Goal: Task Accomplishment & Management: Use online tool/utility

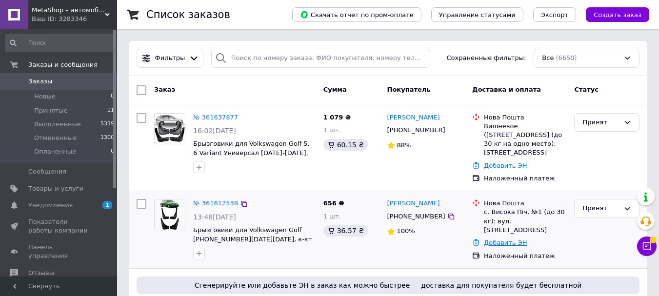
click at [493, 239] on link "Добавить ЭН" at bounding box center [505, 242] width 43 height 7
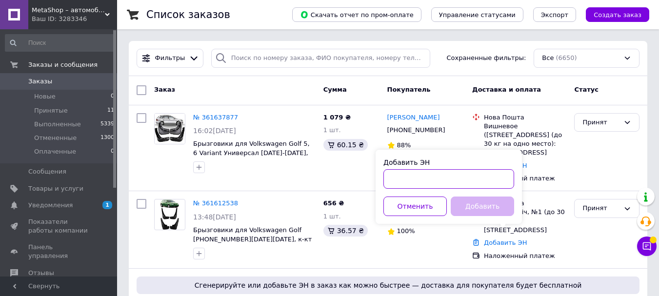
click at [443, 179] on input "Добавить ЭН" at bounding box center [449, 179] width 131 height 20
paste input "20451247319841"
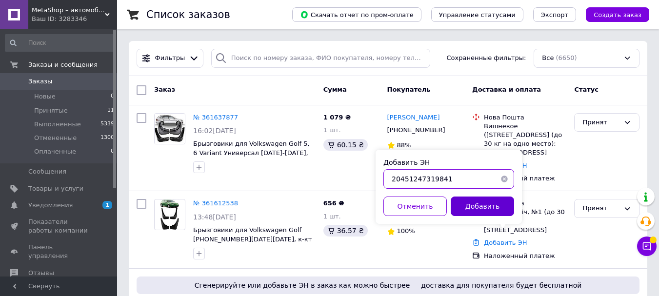
type input "20451247319841"
click at [485, 211] on button "Добавить" at bounding box center [482, 207] width 63 height 20
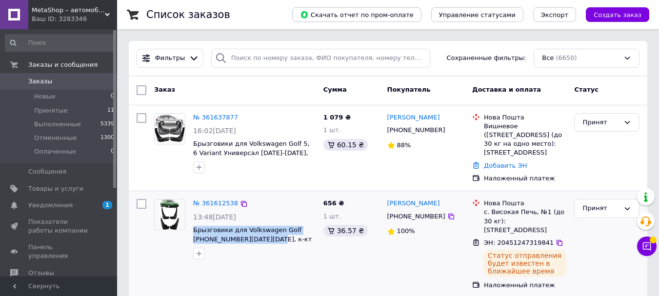
drag, startPoint x: 244, startPoint y: 236, endPoint x: 190, endPoint y: 230, distance: 54.0
click at [190, 230] on div "№ 361612538 13:48[DATE] Брызговики для Volkswagen Golf [PHONE_NUMBER][DATE][DAT…" at bounding box center [254, 229] width 130 height 68
copy span "Брызговики для Volkswagen Golf [PHONE_NUMBER][DATE][DATE], к-кт (4шт.)"
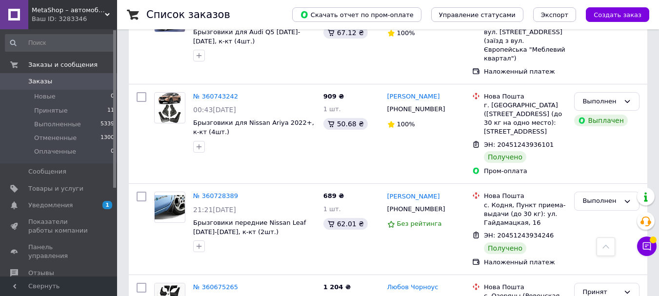
scroll to position [2675, 0]
